Goal: Information Seeking & Learning: Learn about a topic

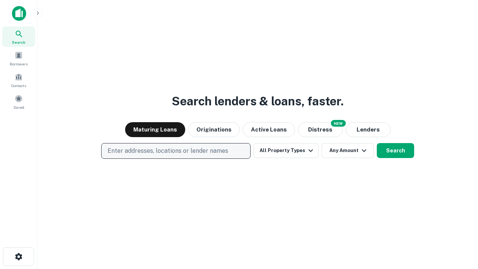
click at [176, 151] on p "Enter addresses, locations or lender names" at bounding box center [168, 150] width 121 height 9
type input "**********"
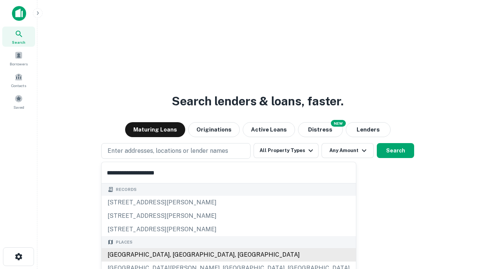
click at [179, 255] on div "[GEOGRAPHIC_DATA], [GEOGRAPHIC_DATA], [GEOGRAPHIC_DATA]" at bounding box center [229, 254] width 254 height 13
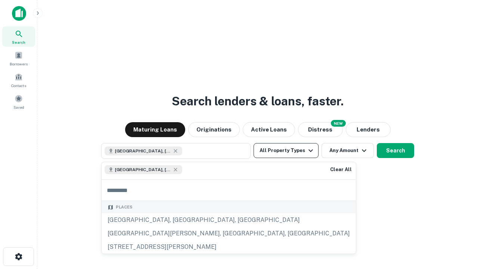
click at [286, 151] on button "All Property Types" at bounding box center [286, 150] width 65 height 15
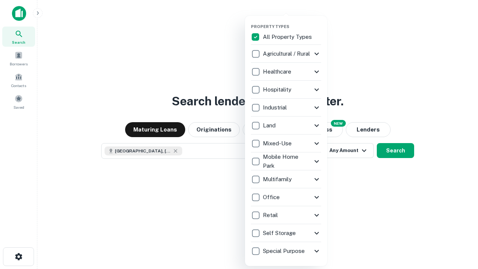
click at [292, 22] on button "button" at bounding box center [292, 22] width 82 height 0
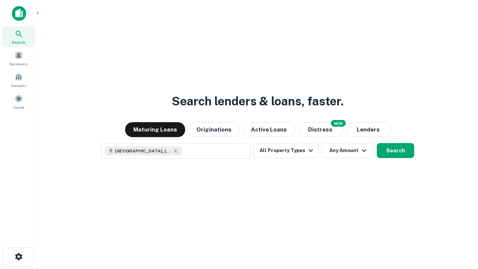
scroll to position [12, 0]
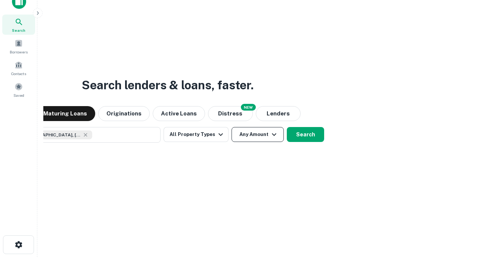
click at [232, 127] on button "Any Amount" at bounding box center [258, 134] width 52 height 15
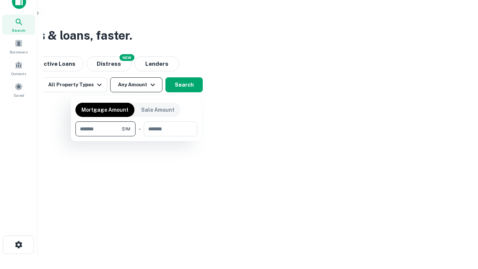
type input "*******"
click at [136, 136] on button "button" at bounding box center [136, 136] width 122 height 0
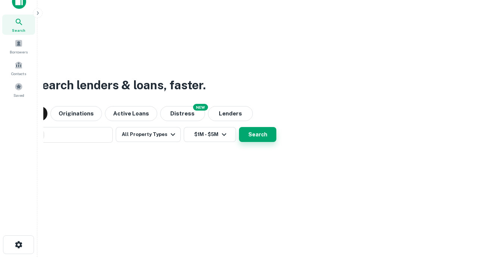
click at [239, 127] on button "Search" at bounding box center [257, 134] width 37 height 15
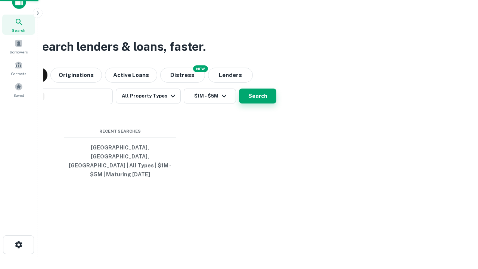
scroll to position [24, 211]
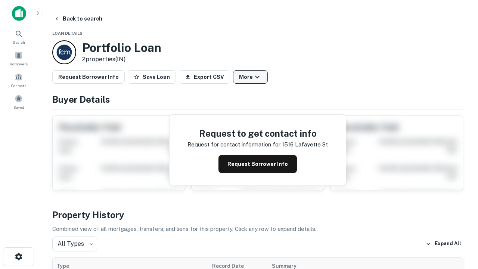
click at [250, 77] on button "More" at bounding box center [250, 76] width 35 height 13
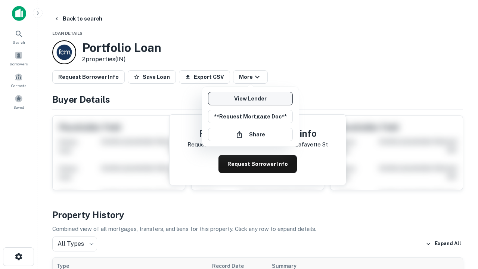
click at [250, 99] on link "View Lender" at bounding box center [250, 98] width 85 height 13
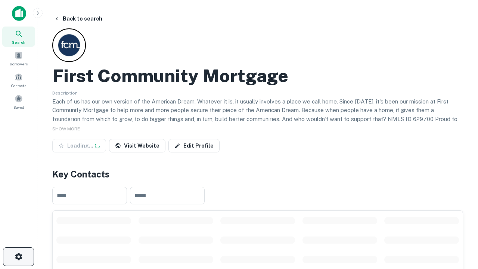
click at [18, 257] on icon "button" at bounding box center [18, 256] width 9 height 9
